Goal: Feedback & Contribution: Submit feedback/report problem

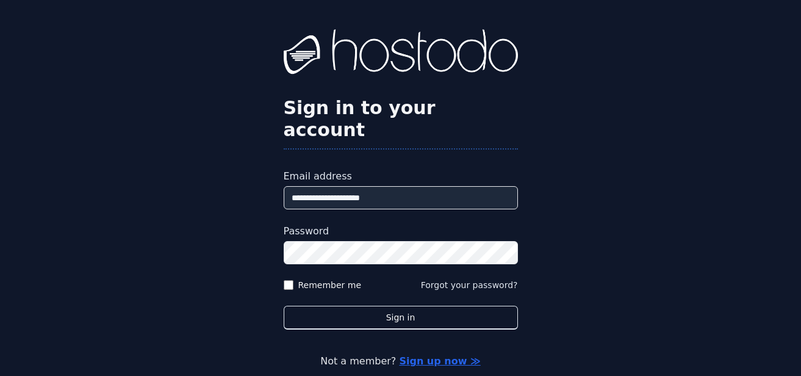
type input "**********"
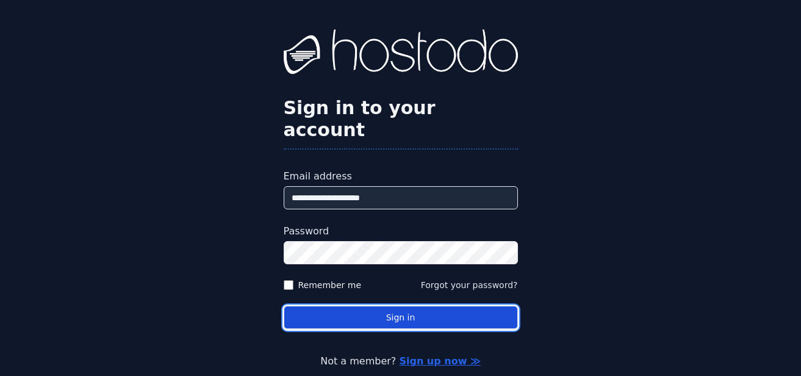
click at [443, 305] on button "Sign in" at bounding box center [400, 317] width 234 height 24
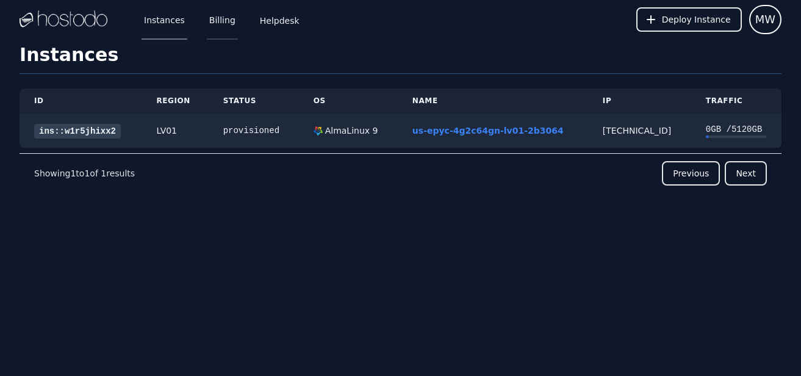
click at [215, 23] on link "Billing" at bounding box center [222, 19] width 31 height 40
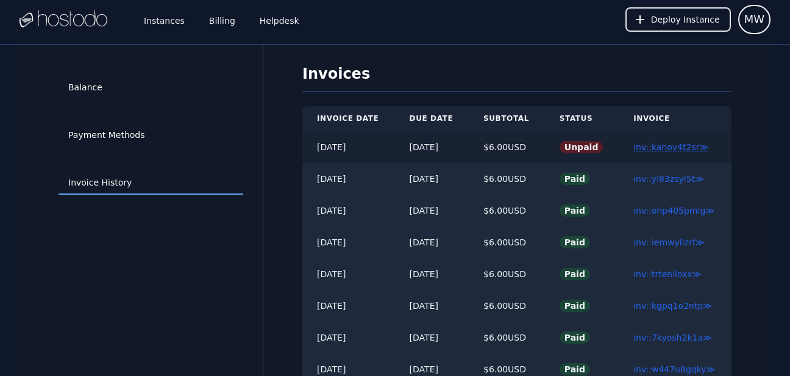
click at [682, 148] on link "inv::kahov4t2sr ≫" at bounding box center [670, 147] width 75 height 10
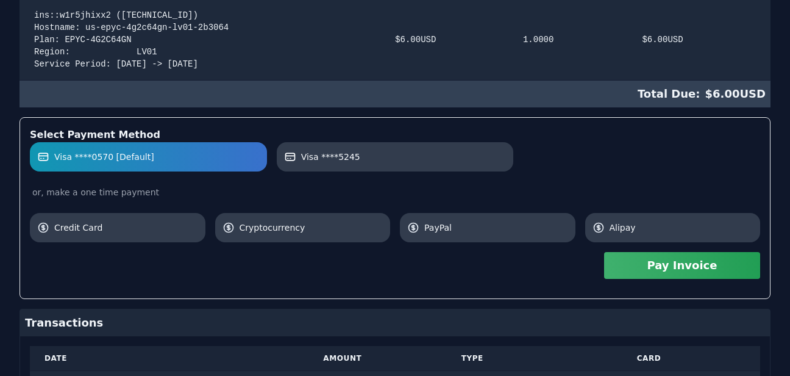
scroll to position [283, 0]
click at [666, 267] on button "Pay Invoice" at bounding box center [682, 265] width 156 height 27
click at [679, 266] on button "Pay Invoice" at bounding box center [682, 265] width 156 height 27
click at [680, 265] on button "Pay Invoice" at bounding box center [682, 265] width 156 height 27
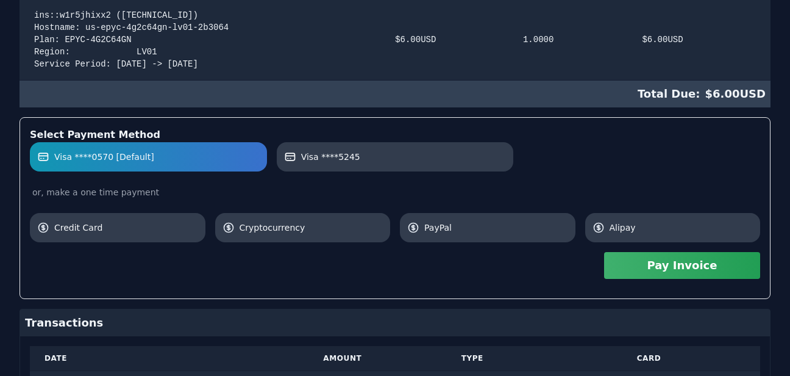
click at [680, 265] on button "Pay Invoice" at bounding box center [682, 265] width 156 height 27
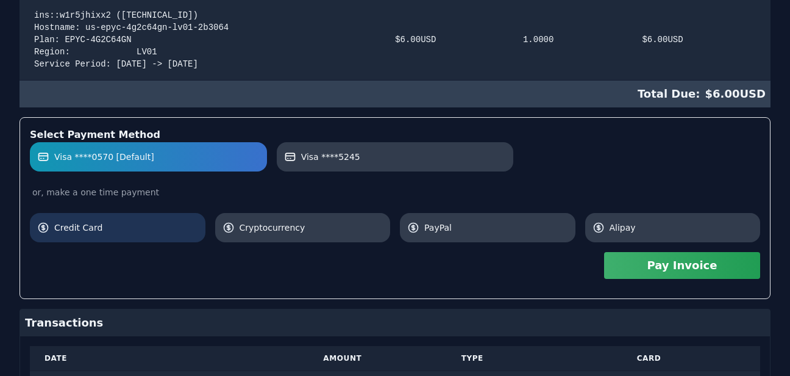
click at [119, 230] on span "Credit Card" at bounding box center [126, 227] width 144 height 12
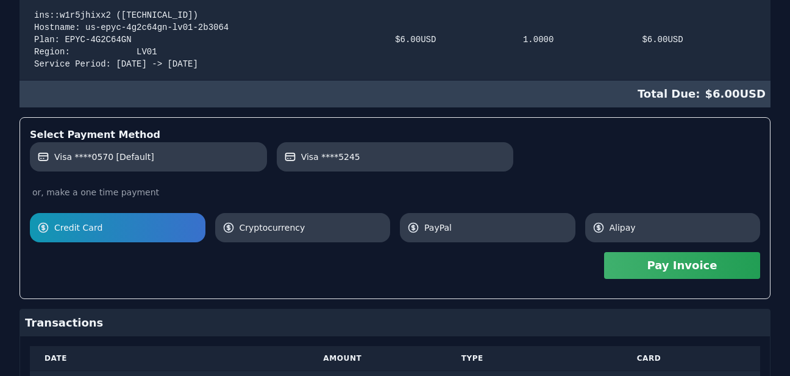
click at [708, 268] on button "Pay Invoice" at bounding box center [682, 265] width 156 height 27
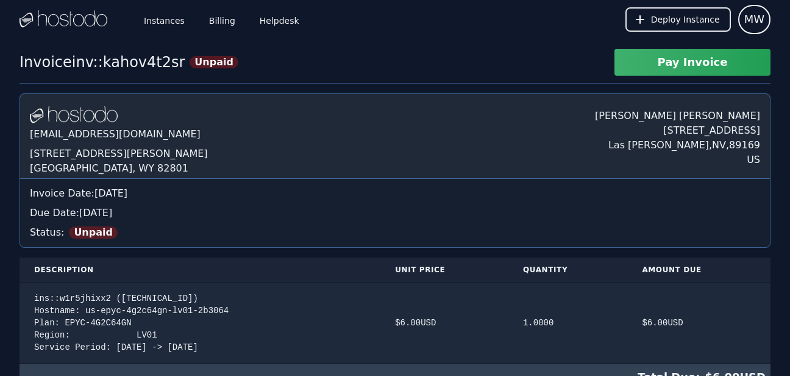
click at [718, 58] on button "Pay Invoice" at bounding box center [693, 62] width 156 height 27
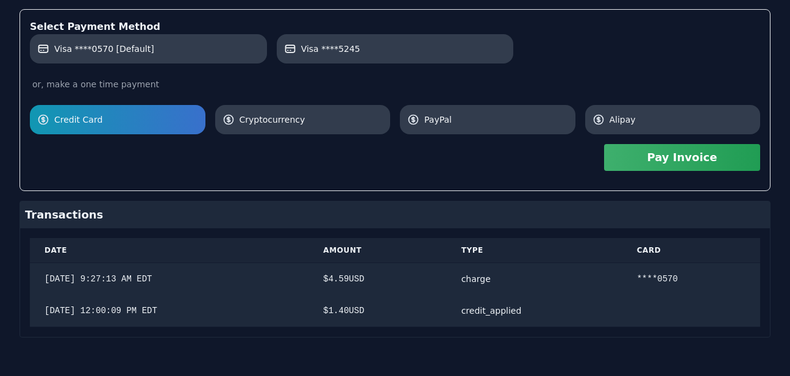
scroll to position [391, 0]
click at [664, 156] on button "Pay Invoice" at bounding box center [682, 156] width 156 height 27
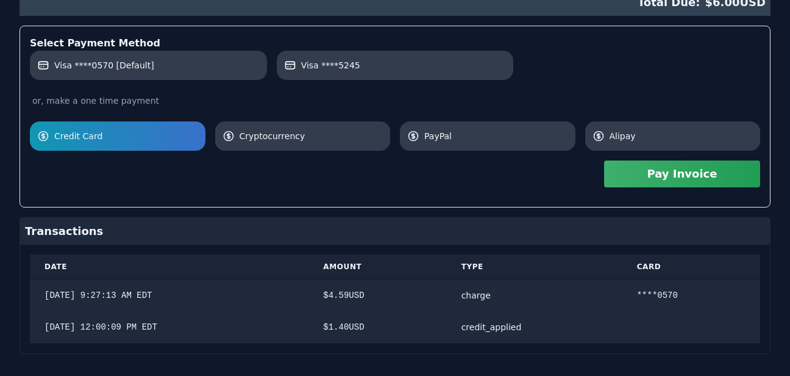
scroll to position [0, 0]
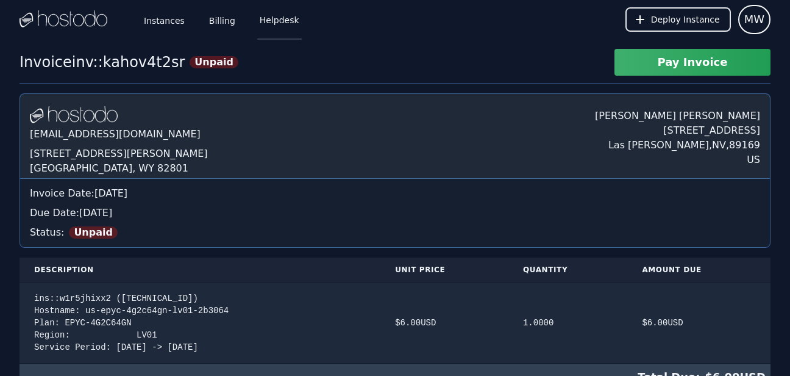
click at [278, 24] on link "Helpdesk" at bounding box center [279, 19] width 45 height 40
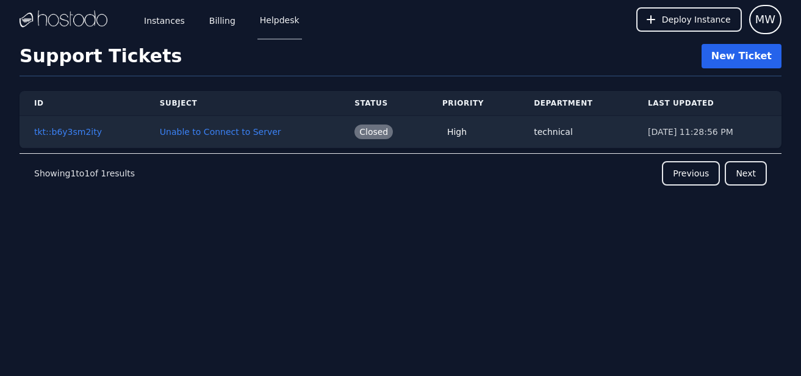
click at [749, 62] on link "New Ticket" at bounding box center [741, 56] width 80 height 24
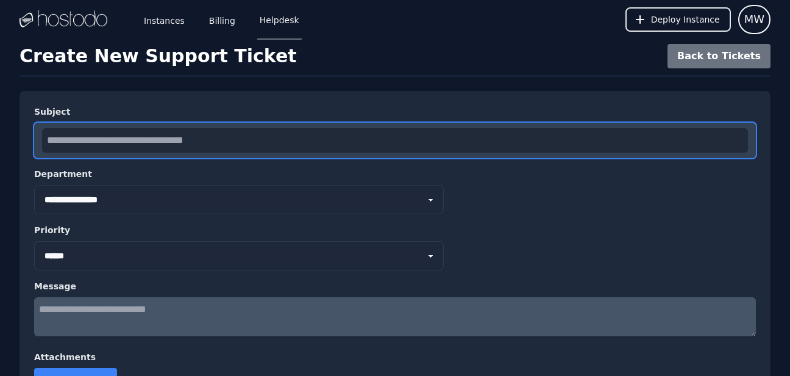
drag, startPoint x: 152, startPoint y: 138, endPoint x: 153, endPoint y: 129, distance: 9.2
click at [151, 138] on input "text" at bounding box center [395, 140] width 706 height 24
type input "**********"
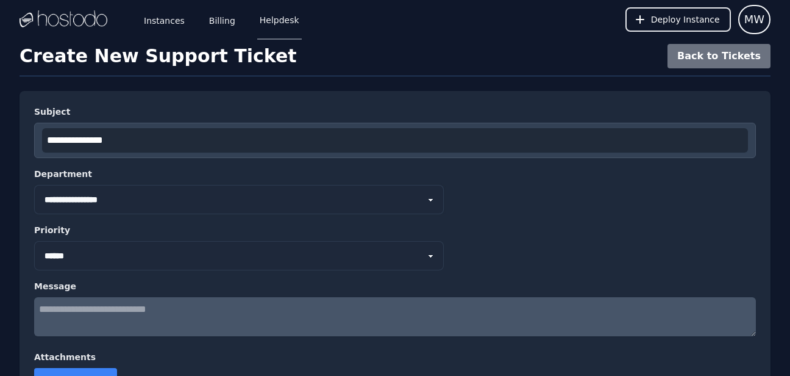
select select "*"
click option "**********" at bounding box center [0, 0] width 0 height 0
select select "****"
click option "****" at bounding box center [0, 0] width 0 height 0
click at [90, 314] on textarea at bounding box center [395, 316] width 722 height 39
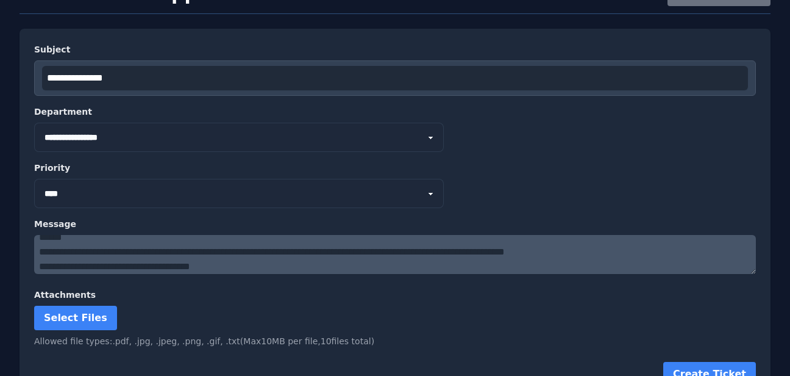
scroll to position [87, 0]
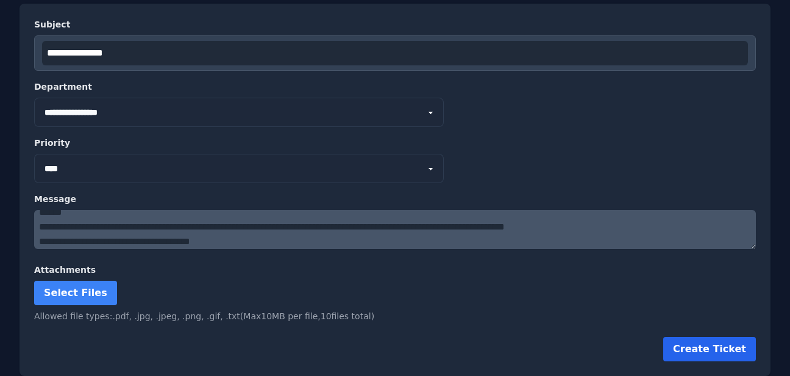
type textarea "**********"
click at [719, 345] on button "Create Ticket" at bounding box center [709, 349] width 93 height 24
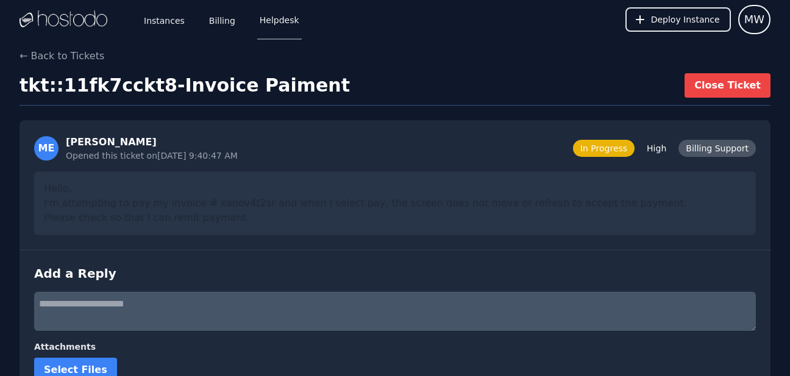
drag, startPoint x: 295, startPoint y: 84, endPoint x: 304, endPoint y: 88, distance: 9.5
click at [297, 85] on h1 "tkt::11fk7cckt8 - Invoice Paiment" at bounding box center [185, 85] width 330 height 22
click at [280, 89] on h1 "tkt::11fk7cckt8 - Invoice Paiment" at bounding box center [185, 85] width 330 height 22
click at [758, 21] on span "MW" at bounding box center [754, 19] width 20 height 17
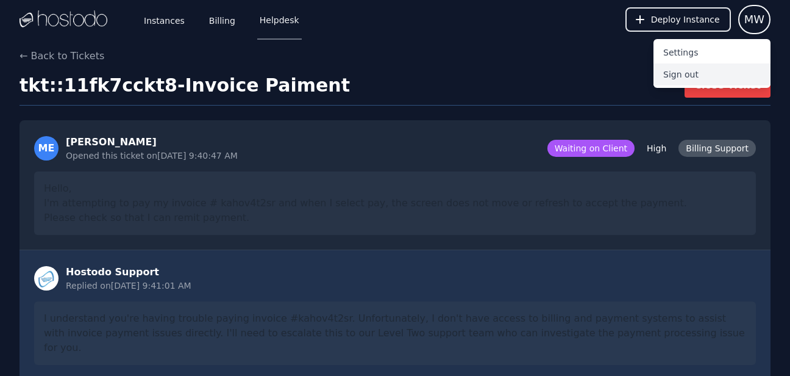
click at [690, 75] on button "Sign out" at bounding box center [712, 74] width 117 height 22
